Goal: Task Accomplishment & Management: Use online tool/utility

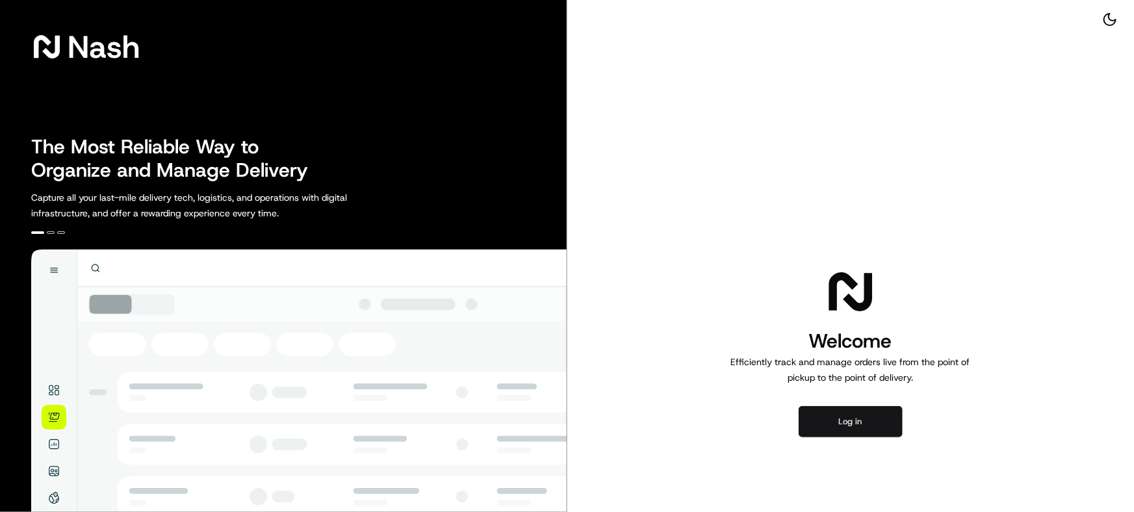
click at [849, 416] on button "Log in" at bounding box center [851, 421] width 104 height 31
